Goal: Information Seeking & Learning: Find specific fact

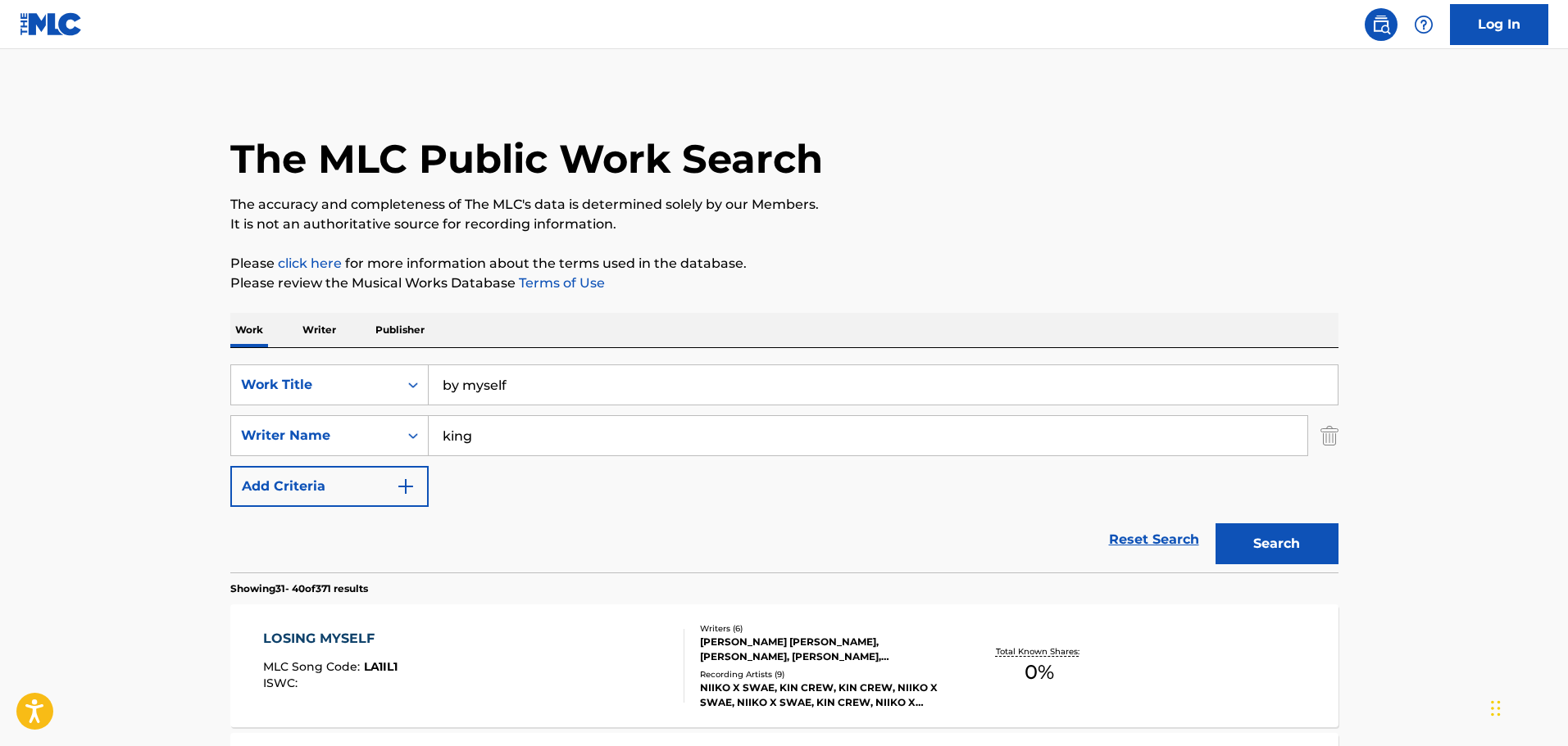
click at [1135, 543] on link "Reset Search" at bounding box center [1153, 540] width 106 height 36
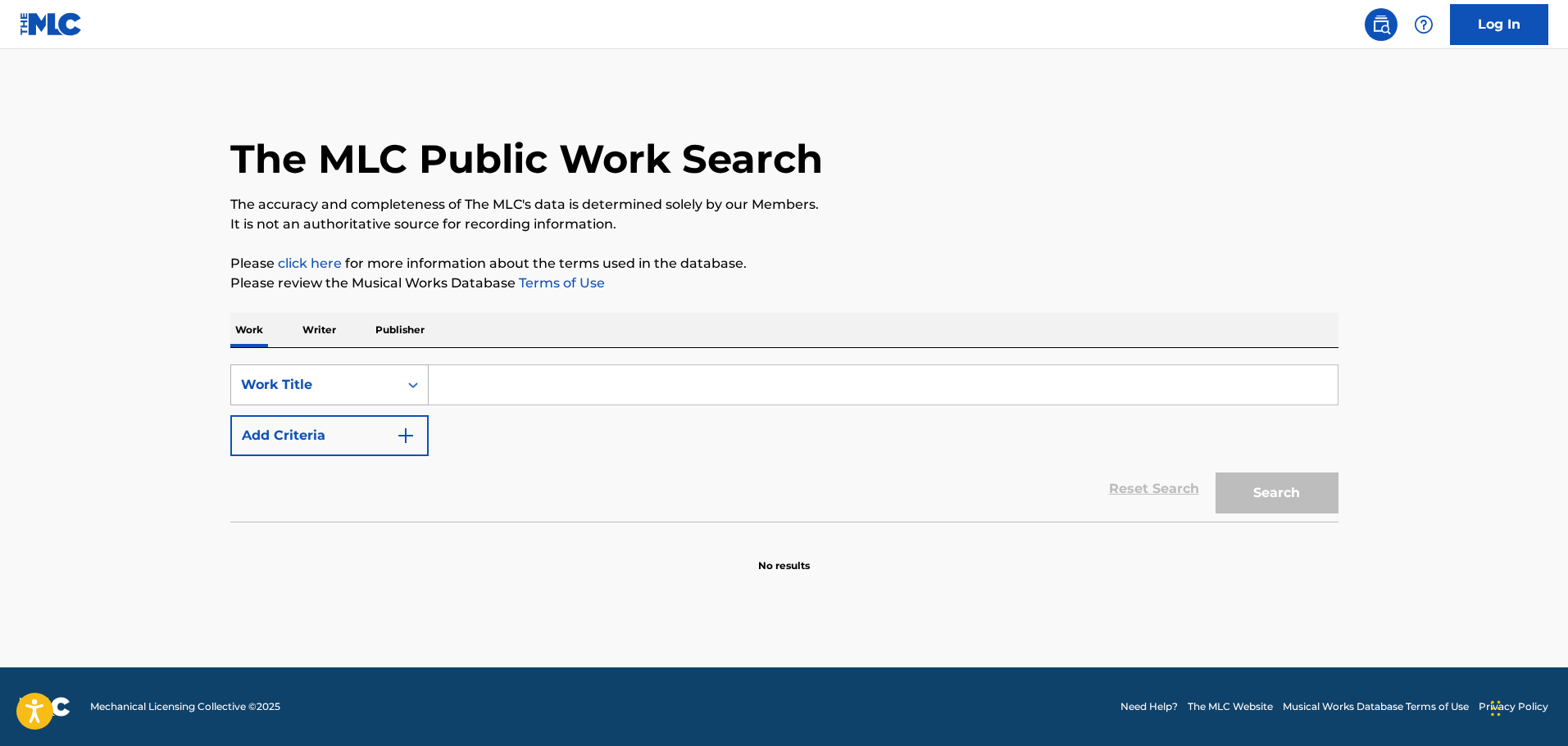
click at [349, 387] on div "Work Title" at bounding box center [315, 384] width 148 height 20
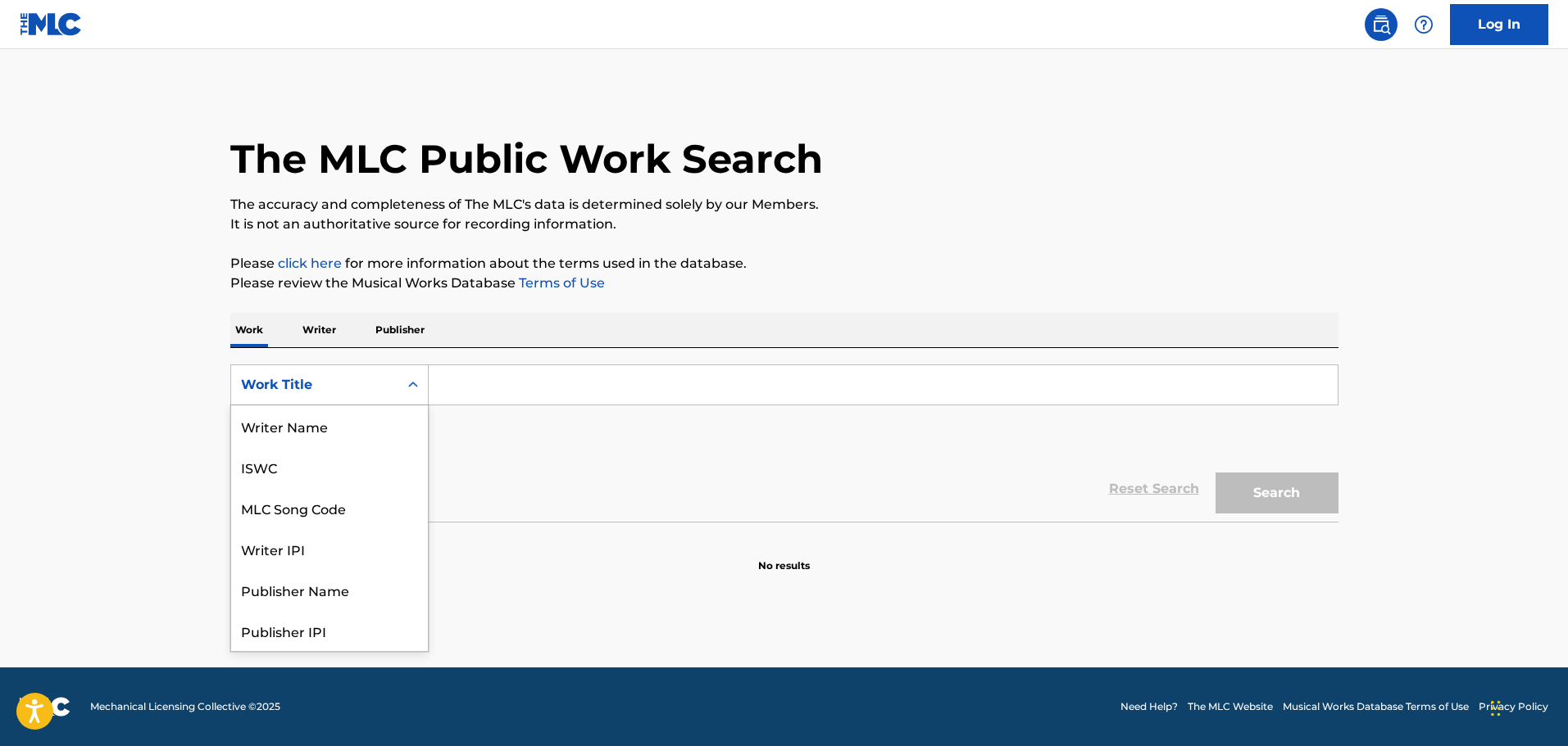
scroll to position [82, 0]
click at [344, 440] on div "MLC Song Code" at bounding box center [329, 426] width 197 height 41
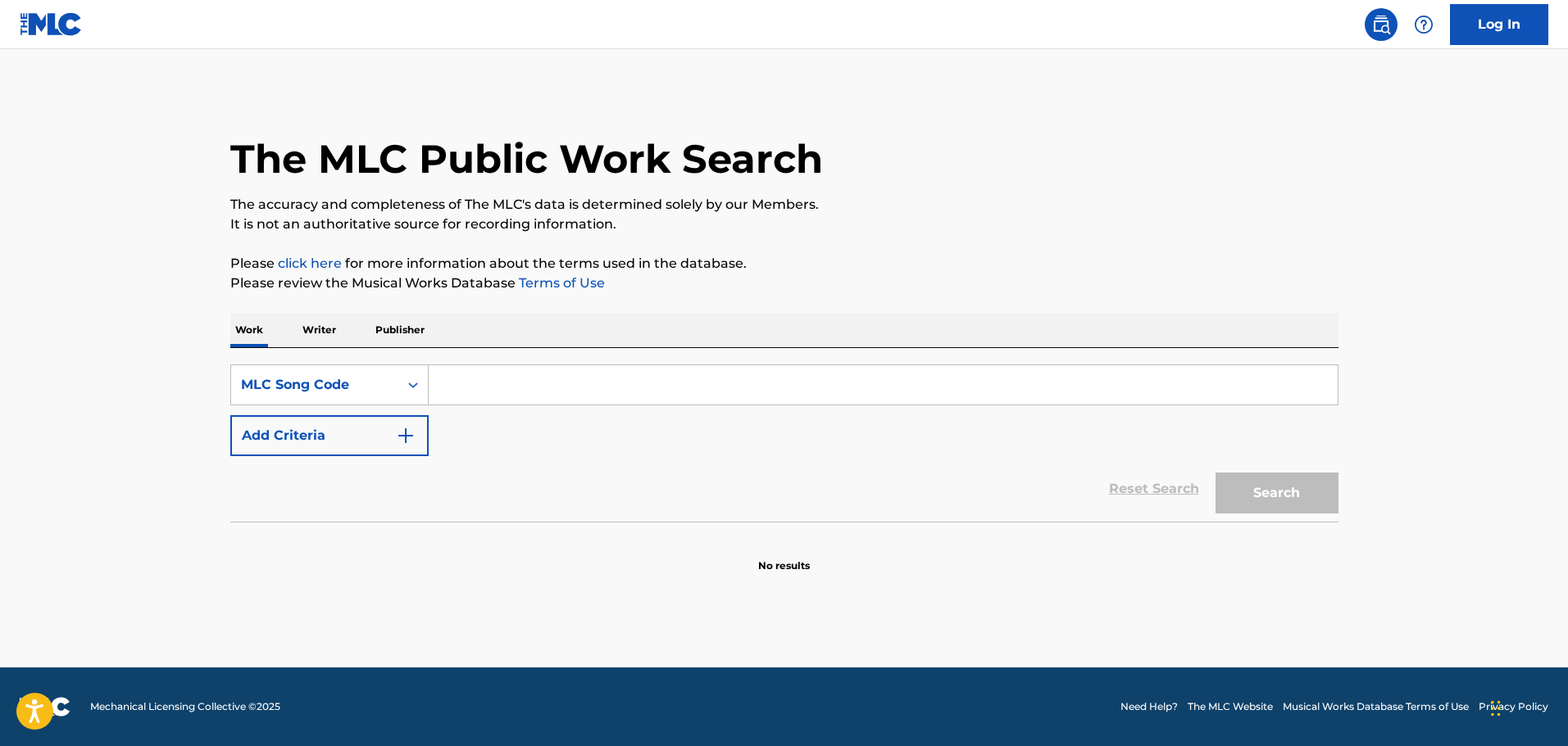
click at [535, 389] on input "Search Form" at bounding box center [883, 385] width 909 height 40
paste input "BE4UN4"
click at [1282, 506] on button "Search" at bounding box center [1277, 493] width 122 height 41
click at [1312, 500] on button "Search" at bounding box center [1277, 493] width 122 height 41
drag, startPoint x: 552, startPoint y: 388, endPoint x: 370, endPoint y: 372, distance: 182.7
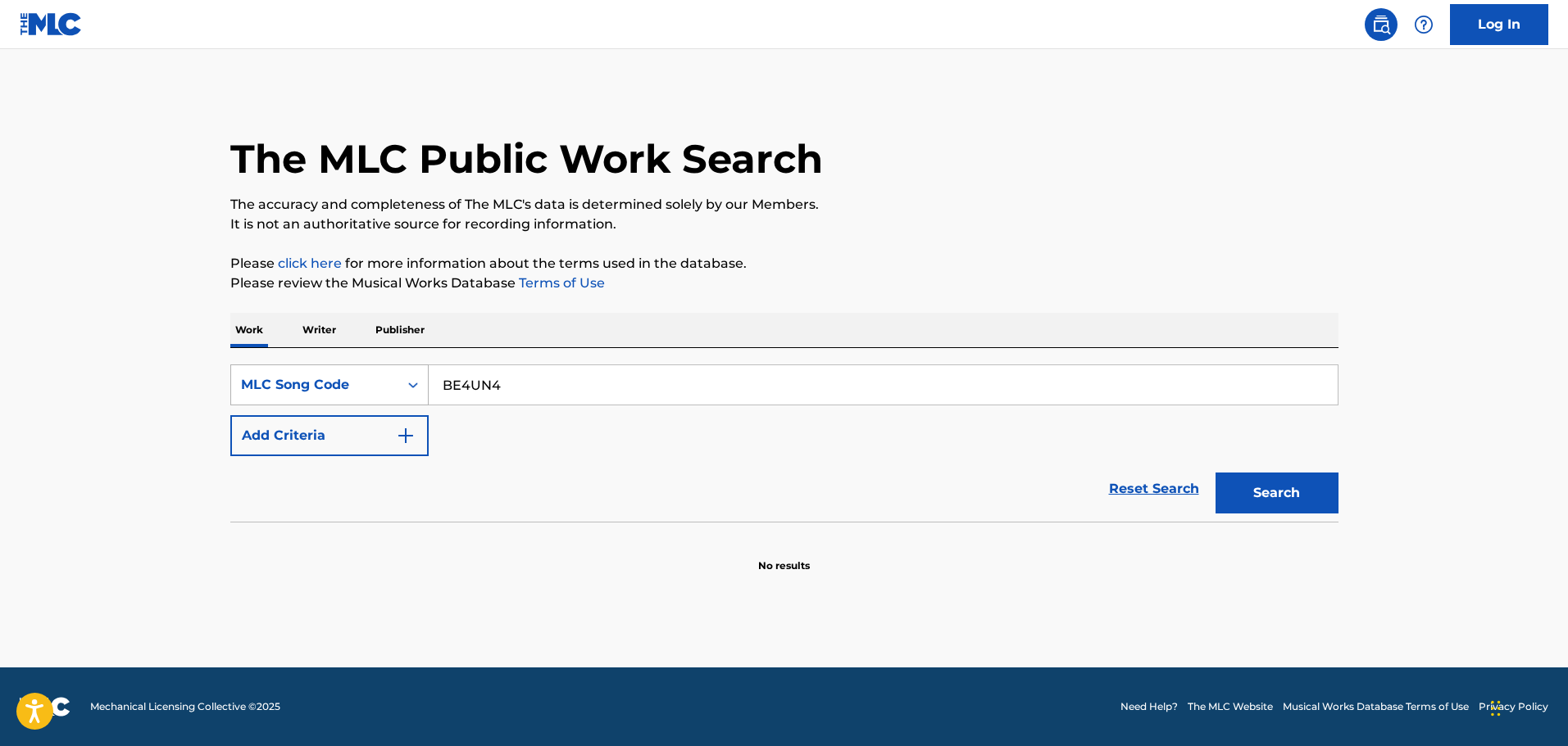
click at [370, 372] on div "SearchWithCriteriaa7578880-f111-4f1d-95d2-c79e79ba84c0 MLC Song Code BE4UN4" at bounding box center [784, 384] width 1108 height 41
click at [458, 386] on input "BE4UN4" at bounding box center [883, 385] width 909 height 40
click at [443, 386] on input "BE4UN4" at bounding box center [883, 385] width 909 height 40
type input "BE4UN4"
click at [1216, 473] on button "Search" at bounding box center [1277, 493] width 122 height 41
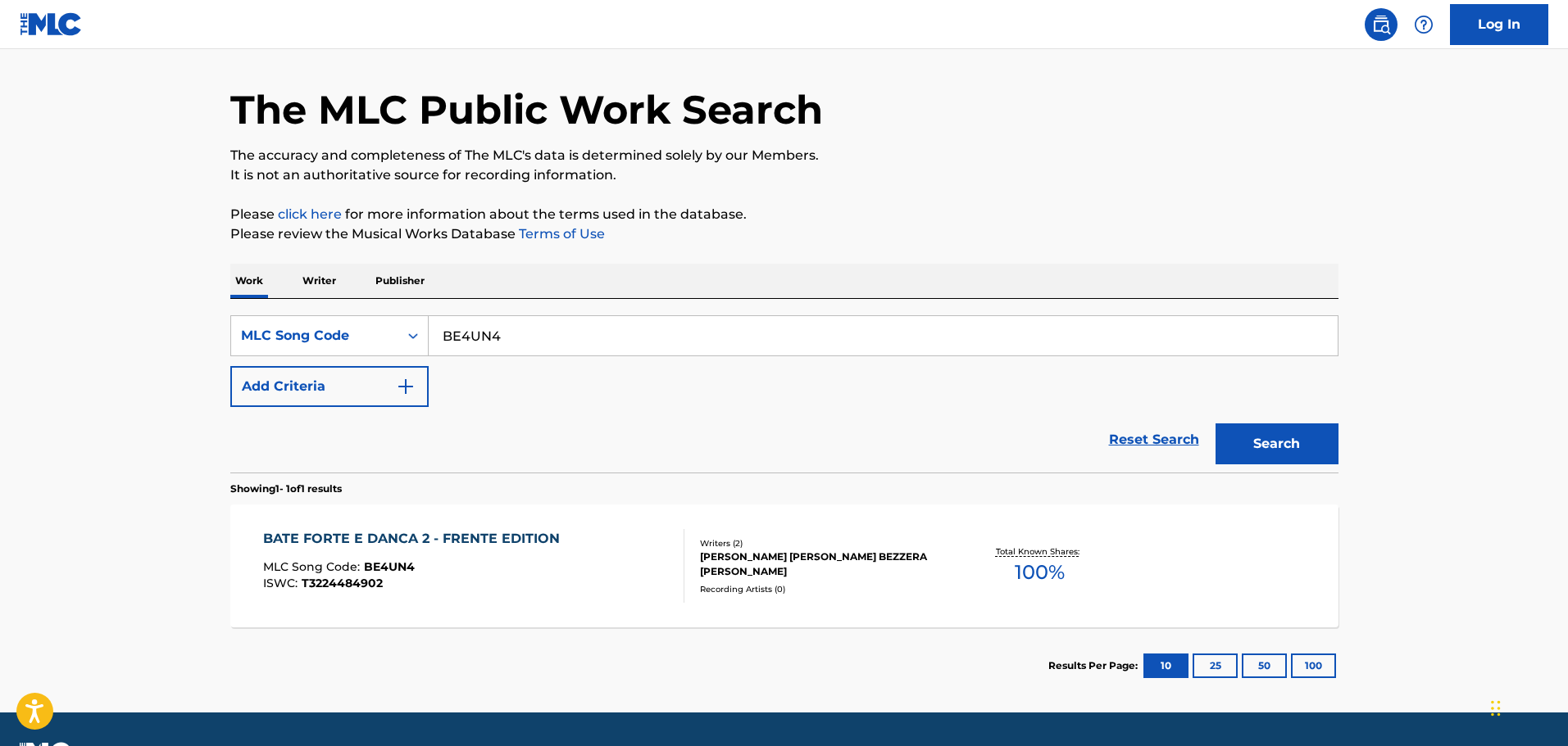
scroll to position [94, 0]
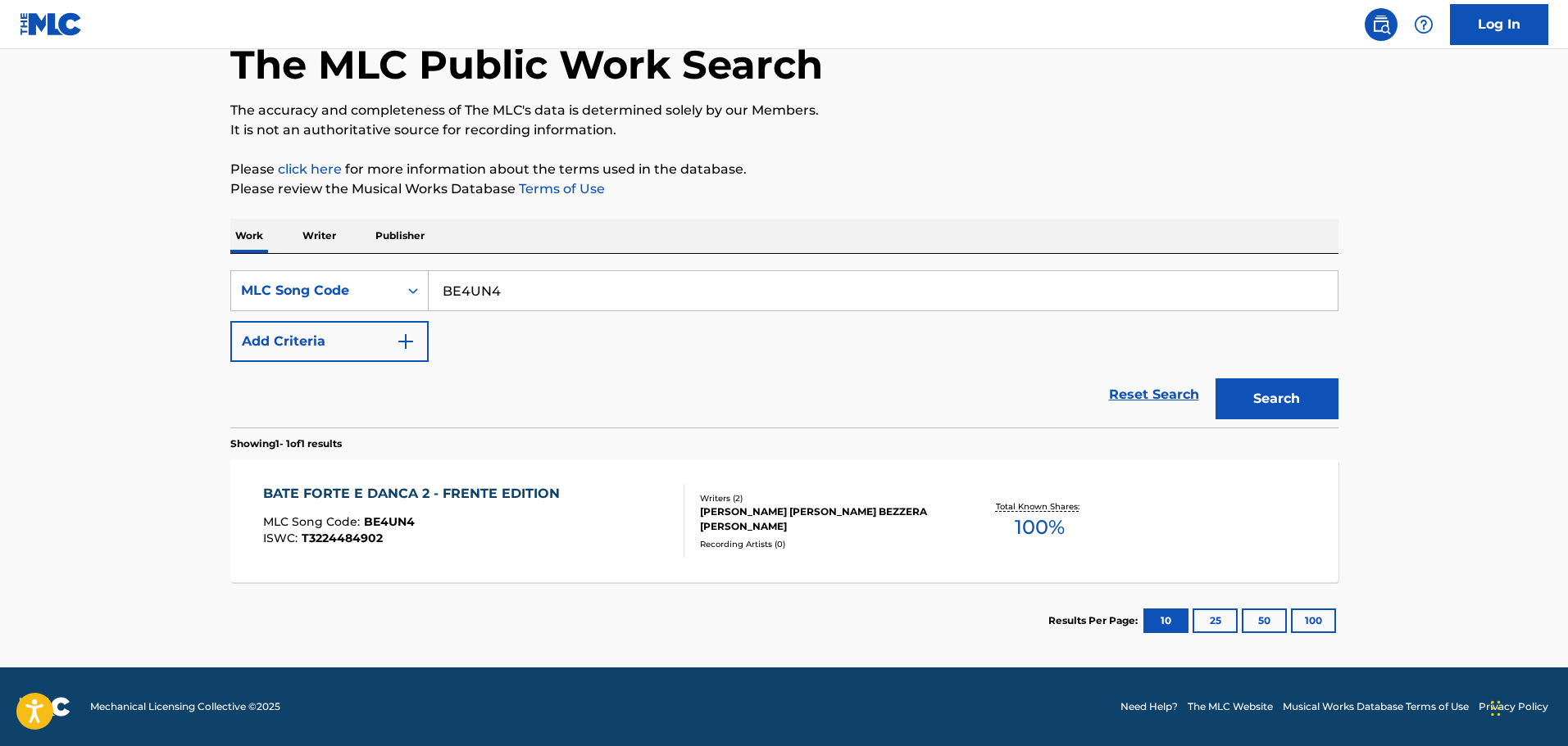
click at [517, 532] on div "ISWC : T3224484902" at bounding box center [416, 538] width 305 height 12
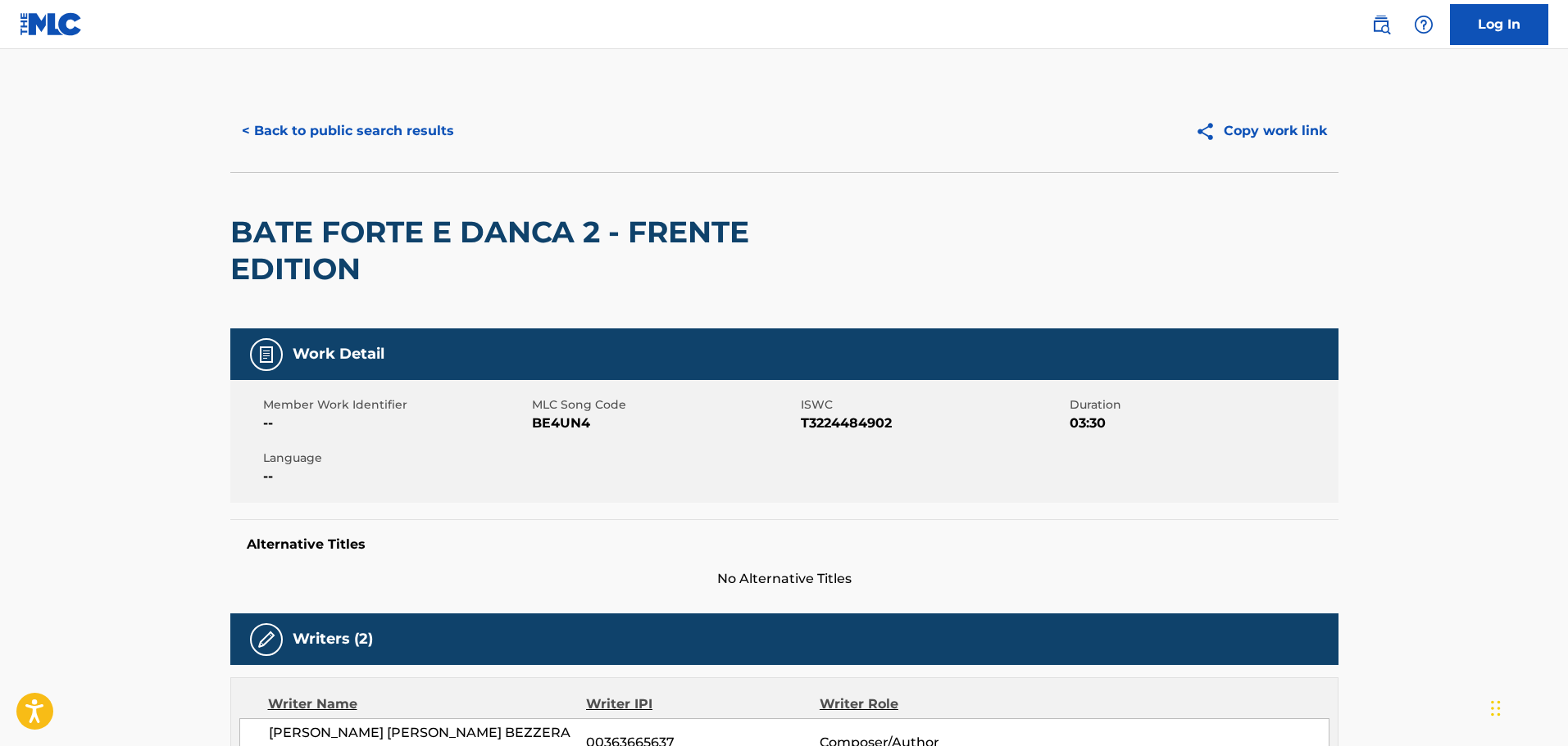
click at [323, 131] on button "< Back to public search results" at bounding box center [348, 130] width 236 height 41
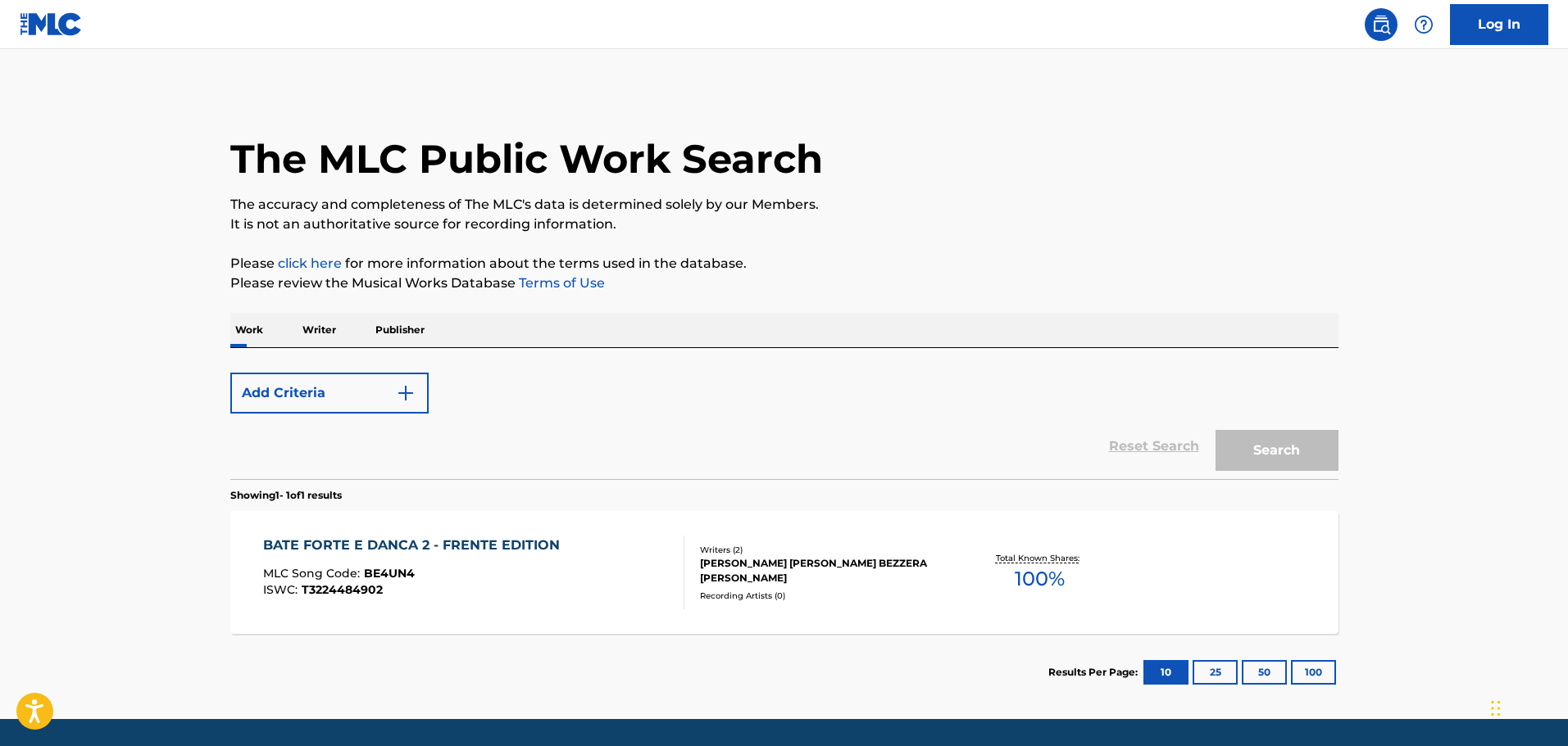
scroll to position [52, 0]
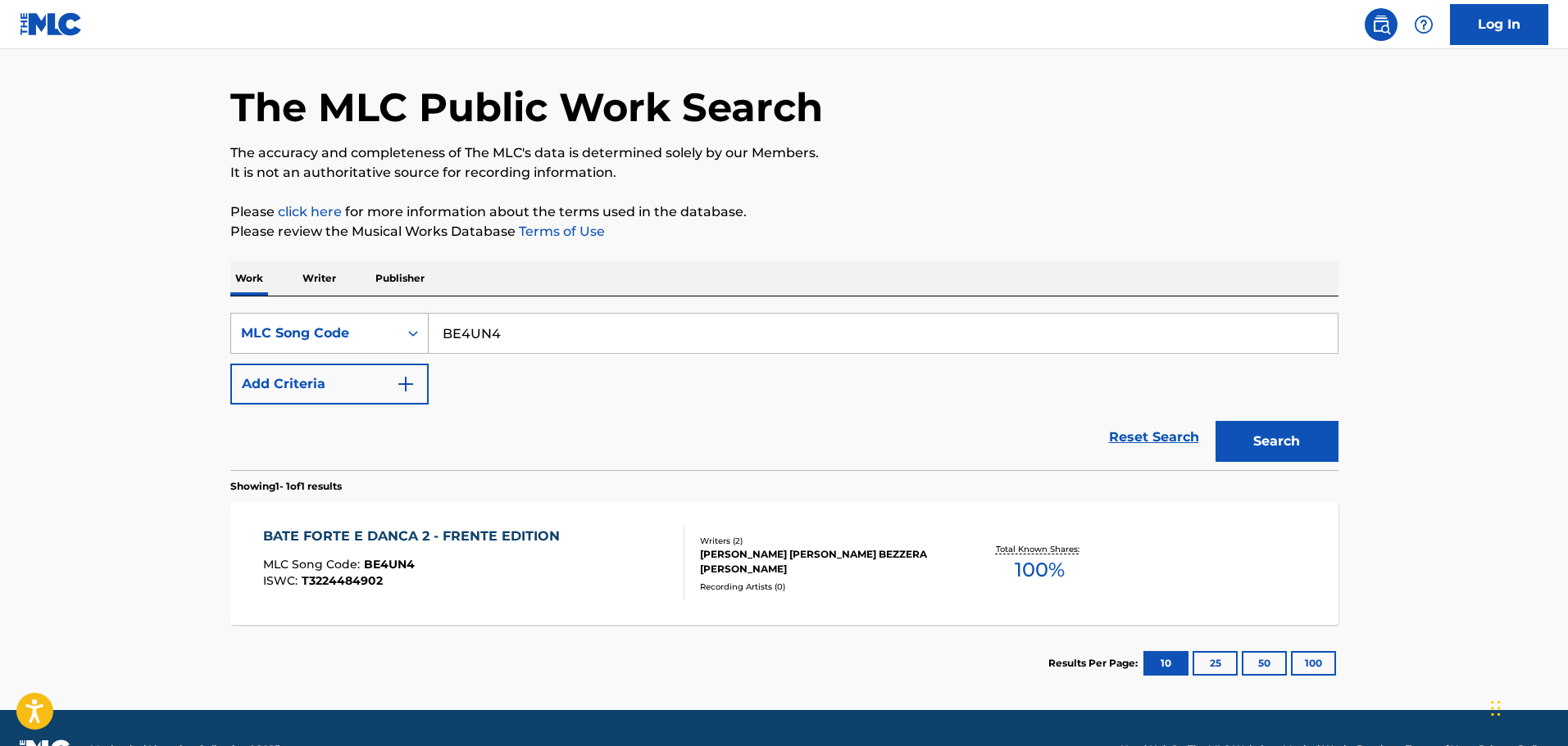
drag, startPoint x: 550, startPoint y: 345, endPoint x: 408, endPoint y: 323, distance: 143.7
click at [408, 323] on div "SearchWithCriteriaa7578880-f111-4f1d-95d2-c79e79ba84c0 MLC Song Code BE4UN4" at bounding box center [784, 332] width 1108 height 41
paste input "Search Form"
click at [458, 321] on input "Search Form" at bounding box center [883, 333] width 909 height 40
paste input "DQ4TW3"
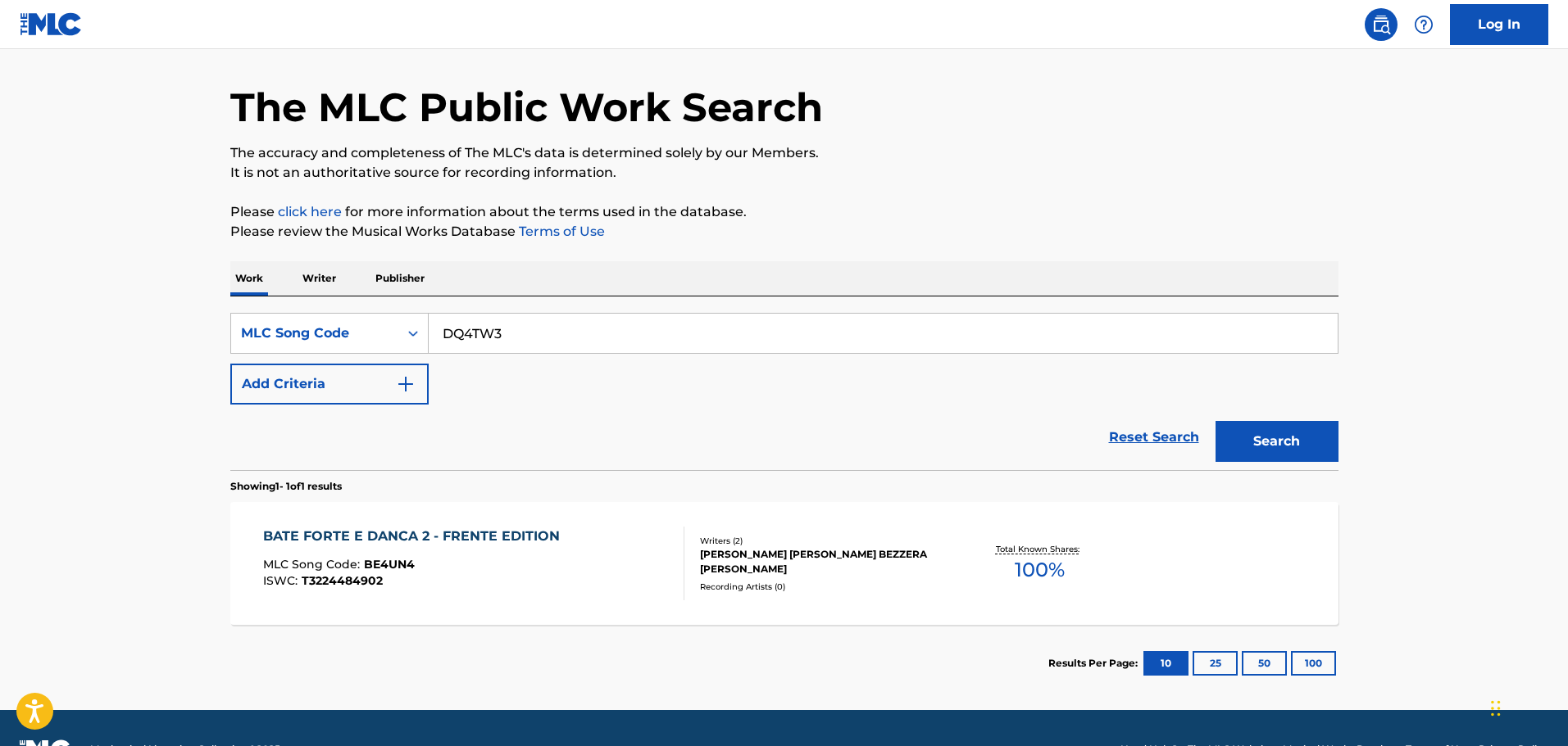
click at [444, 334] on input "DQ4TW3" at bounding box center [883, 333] width 909 height 40
type input "DQ4TW3"
click at [1284, 435] on button "Search" at bounding box center [1277, 441] width 122 height 41
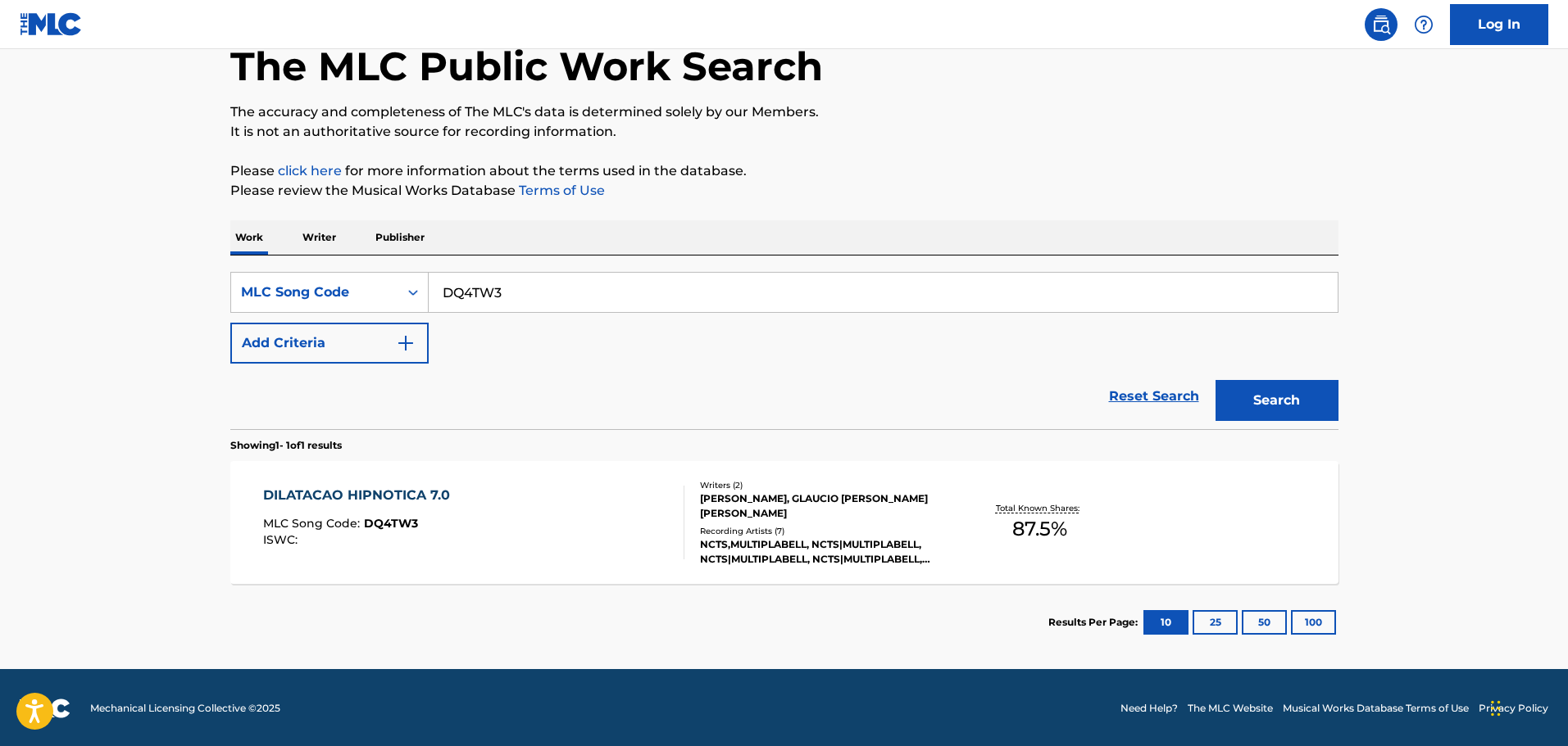
scroll to position [94, 0]
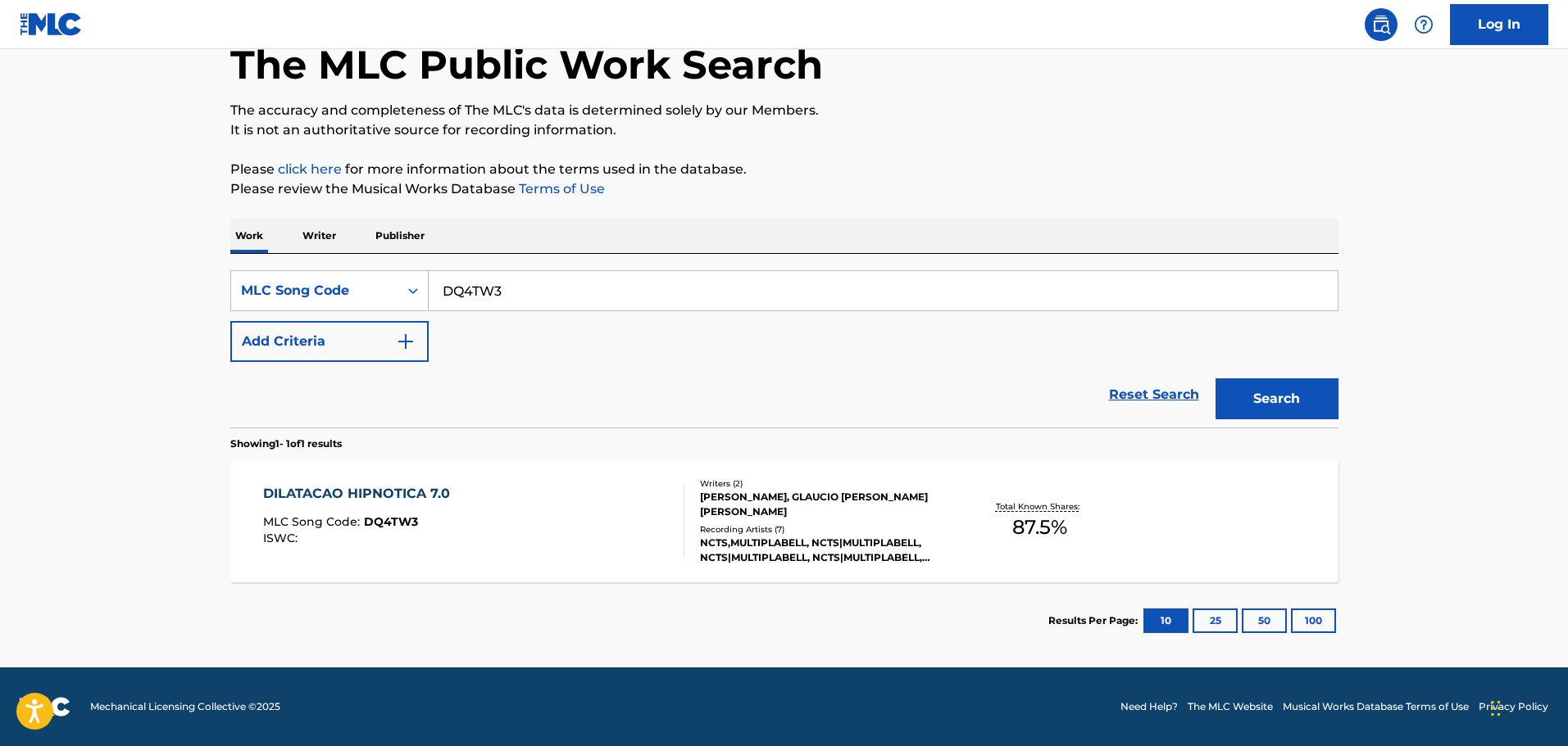
click at [525, 503] on div "DILATACAO HIPNOTICA 7.0 MLC Song Code : DQ4TW3 ISWC :" at bounding box center [473, 521] width 421 height 73
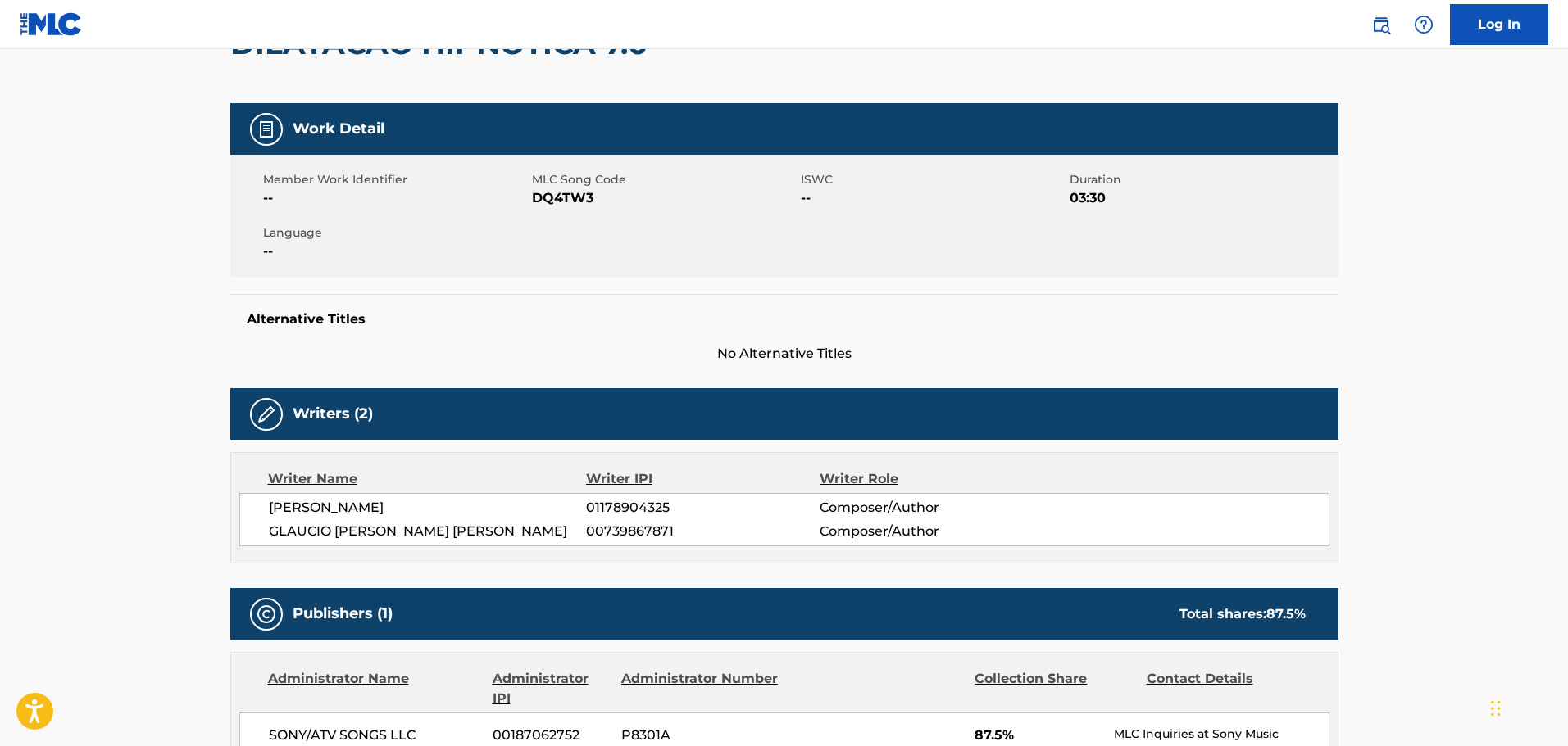
scroll to position [82, 0]
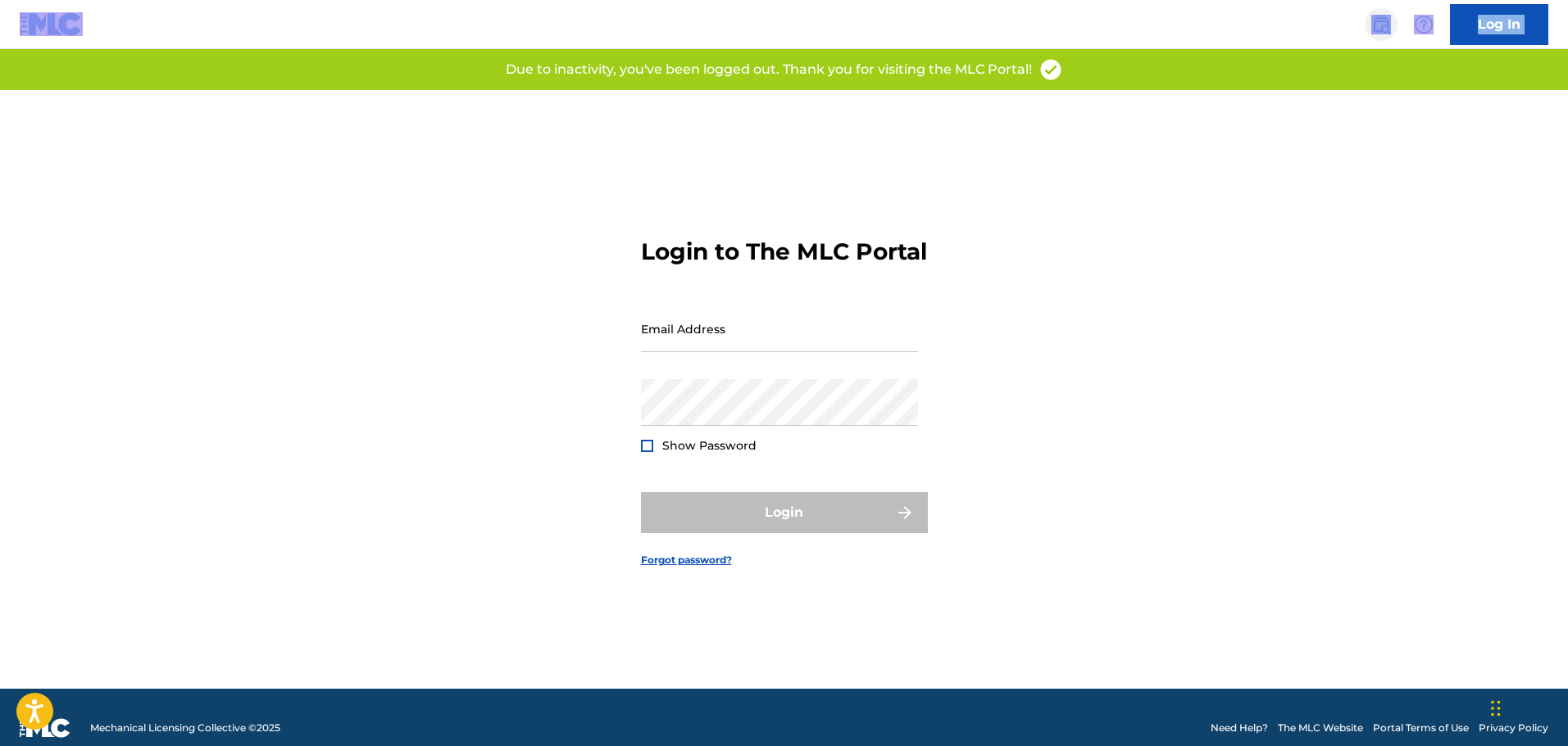
click at [1377, 28] on img at bounding box center [1380, 24] width 20 height 20
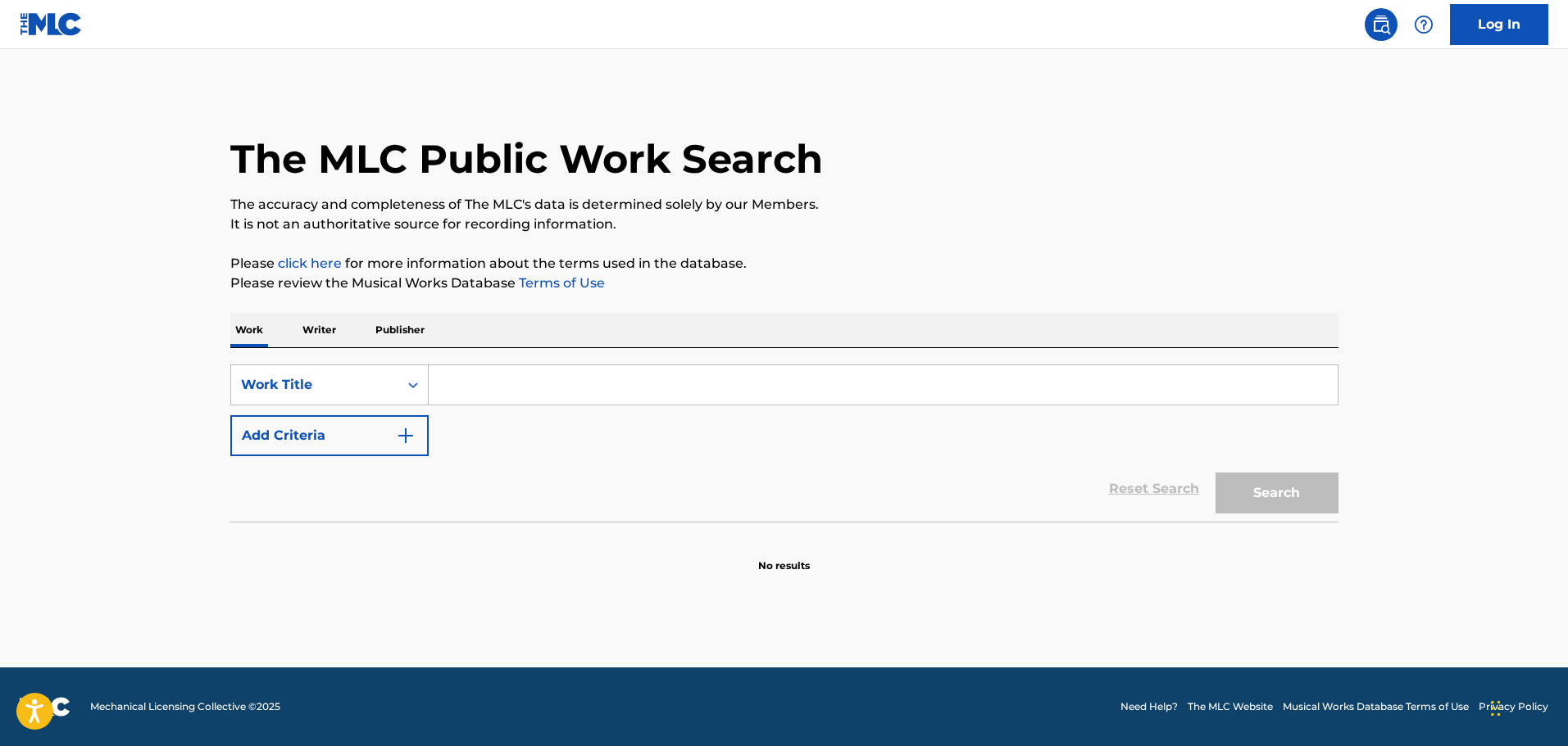
click at [531, 387] on input "Search Form" at bounding box center [883, 385] width 909 height 40
paste input "BE7ATM"
type input "BE7ATM"
click at [1280, 500] on button "Search" at bounding box center [1277, 493] width 122 height 41
click at [444, 381] on input "BE7ATM" at bounding box center [883, 385] width 909 height 40
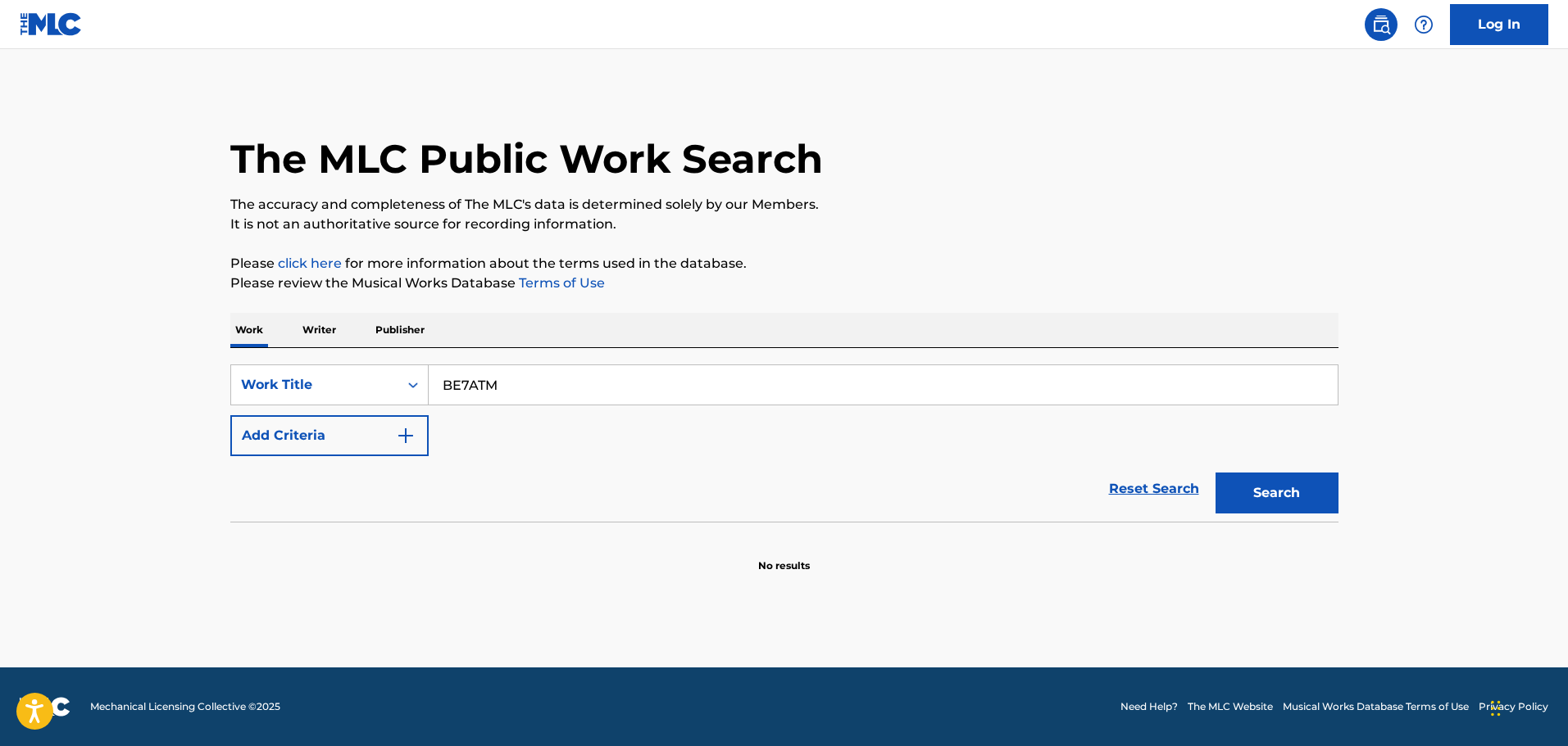
click at [1216, 473] on button "Search" at bounding box center [1277, 493] width 122 height 41
click at [1279, 490] on button "Search" at bounding box center [1277, 493] width 122 height 41
click at [1279, 490] on div "Search" at bounding box center [1272, 489] width 131 height 66
click at [1279, 491] on button "Search" at bounding box center [1277, 493] width 122 height 41
click at [389, 394] on div "Work Title" at bounding box center [314, 384] width 167 height 31
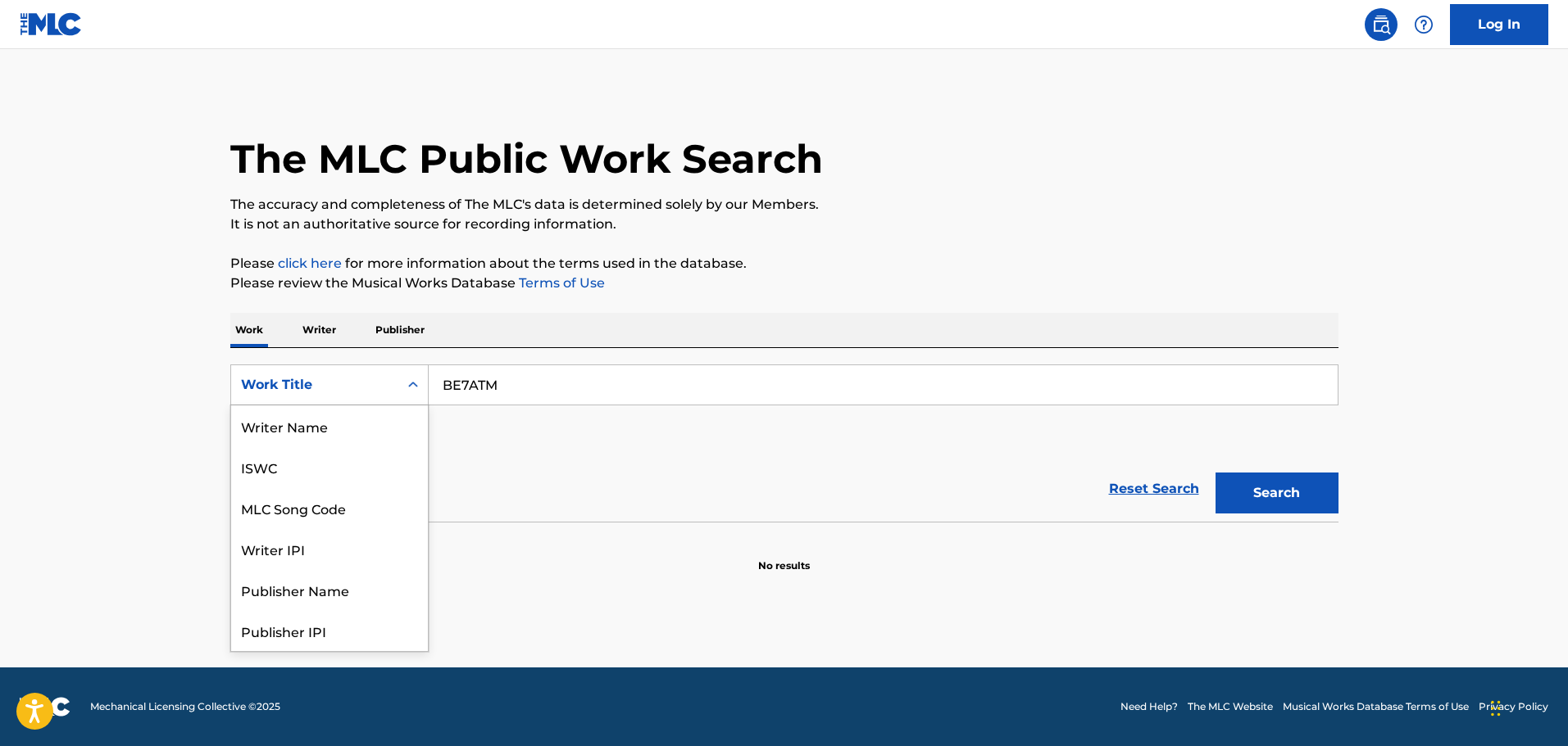
scroll to position [82, 0]
click at [355, 432] on div "MLC Song Code" at bounding box center [329, 426] width 197 height 41
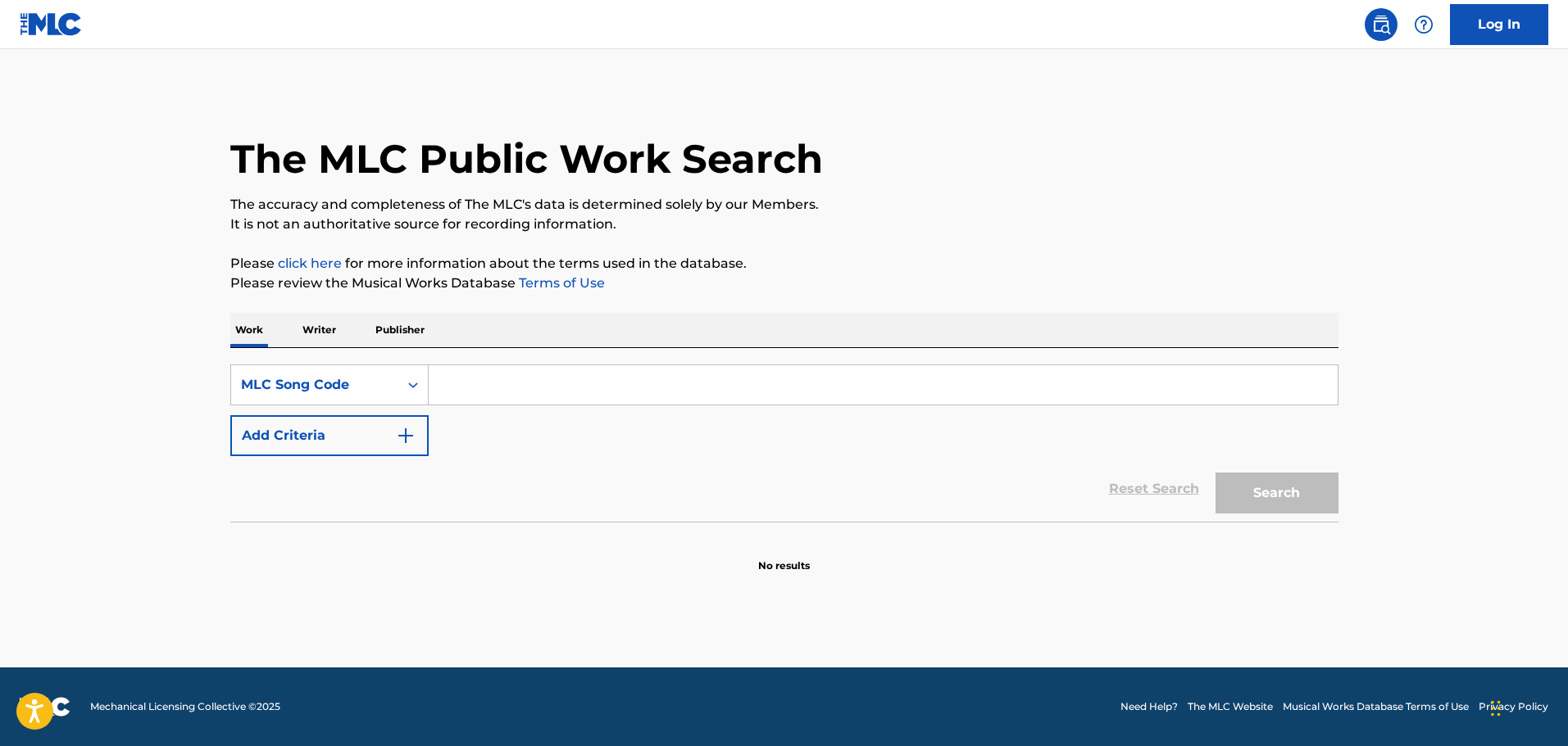
click at [591, 360] on div "SearchWithCriteria2da41c10-52b3-492f-8710-de296eedd36a MLC Song Code Add Criter…" at bounding box center [784, 435] width 1108 height 173
click at [564, 381] on input "Search Form" at bounding box center [883, 385] width 909 height 40
paste input "BE7ATM"
type input "BE7ATM"
click at [1262, 489] on button "Search" at bounding box center [1277, 493] width 122 height 41
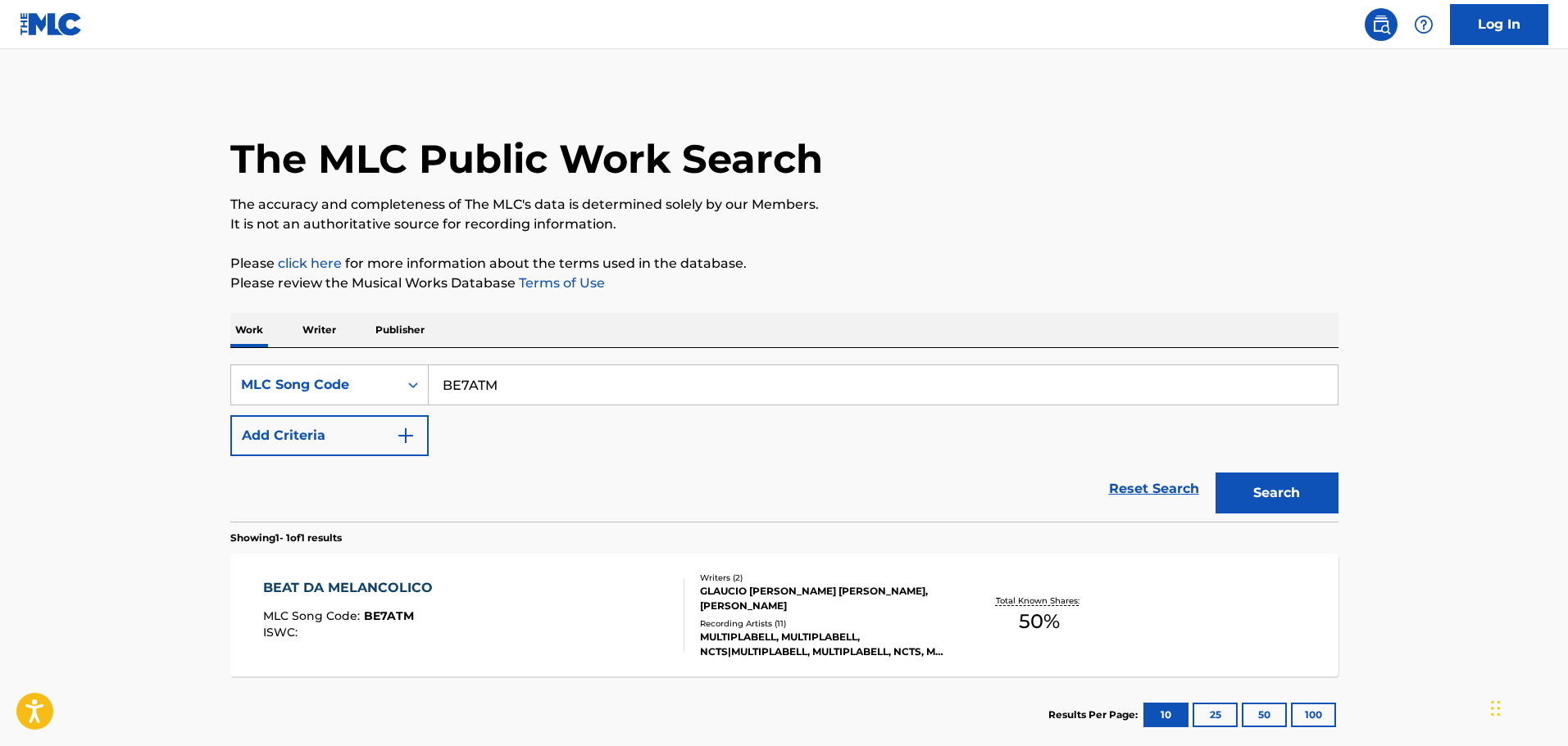
click at [642, 600] on div "BEAT DA MELANCOLICO MLC Song Code : BE7ATM ISWC :" at bounding box center [473, 615] width 421 height 73
